Goal: Task Accomplishment & Management: Use online tool/utility

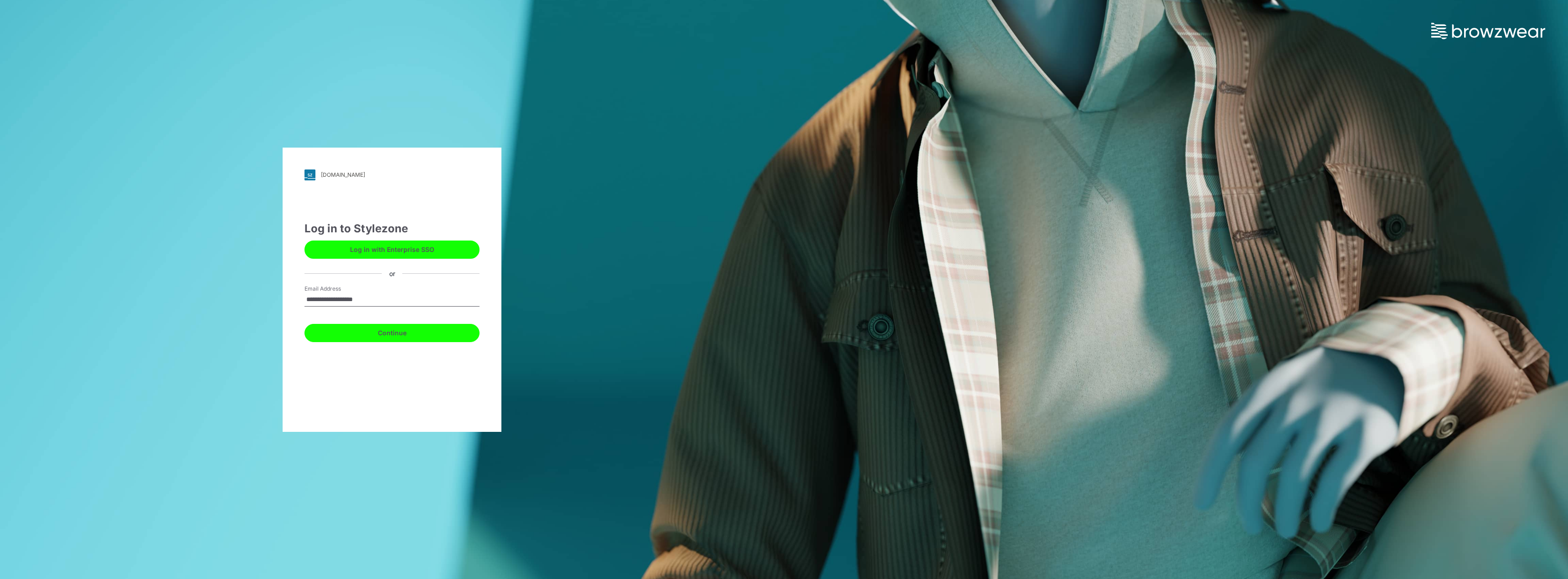
click at [413, 335] on button "Continue" at bounding box center [392, 333] width 175 height 18
click at [403, 333] on button "Continue" at bounding box center [392, 333] width 175 height 18
